Goal: Task Accomplishment & Management: Use online tool/utility

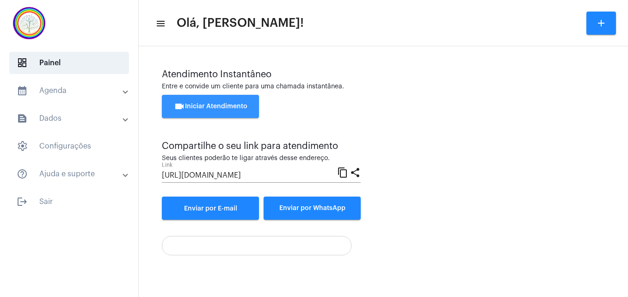
click at [214, 99] on button "videocam Iniciar Atendimento" at bounding box center [210, 106] width 97 height 23
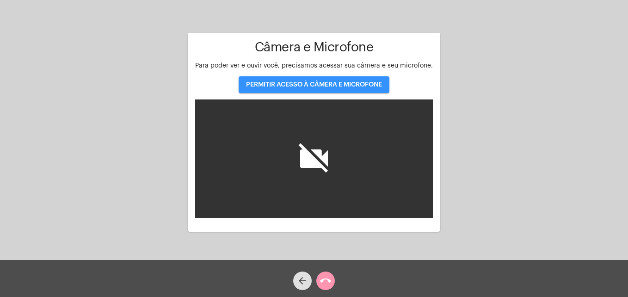
click at [301, 84] on span "PERMITIR ACESSO À CÂMERA E MICROFONE" at bounding box center [314, 84] width 136 height 6
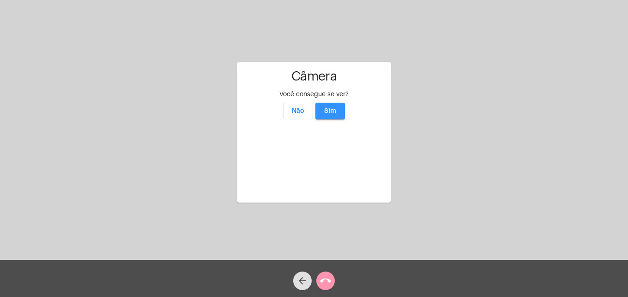
click at [334, 108] on span "Sim" at bounding box center [330, 111] width 12 height 6
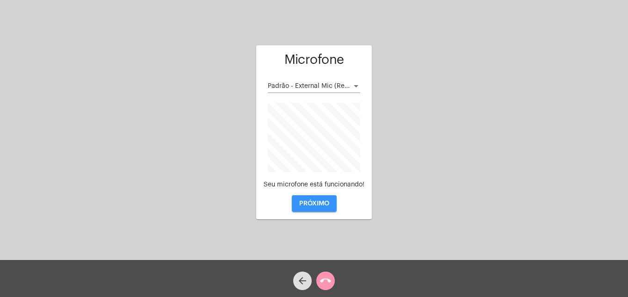
click at [319, 208] on button "PRÓXIMO" at bounding box center [314, 203] width 45 height 17
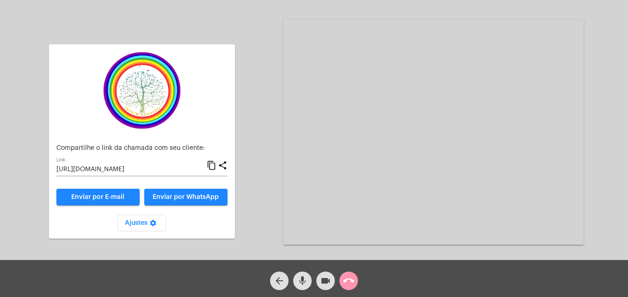
click at [212, 169] on mat-icon "content_copy" at bounding box center [212, 165] width 10 height 11
click at [198, 201] on button "Enviar por WhatsApp" at bounding box center [185, 197] width 83 height 17
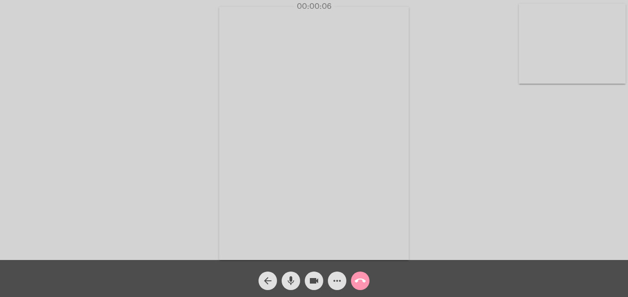
click at [521, 58] on video at bounding box center [572, 44] width 107 height 80
click at [265, 229] on video at bounding box center [397, 132] width 337 height 253
